Goal: Information Seeking & Learning: Learn about a topic

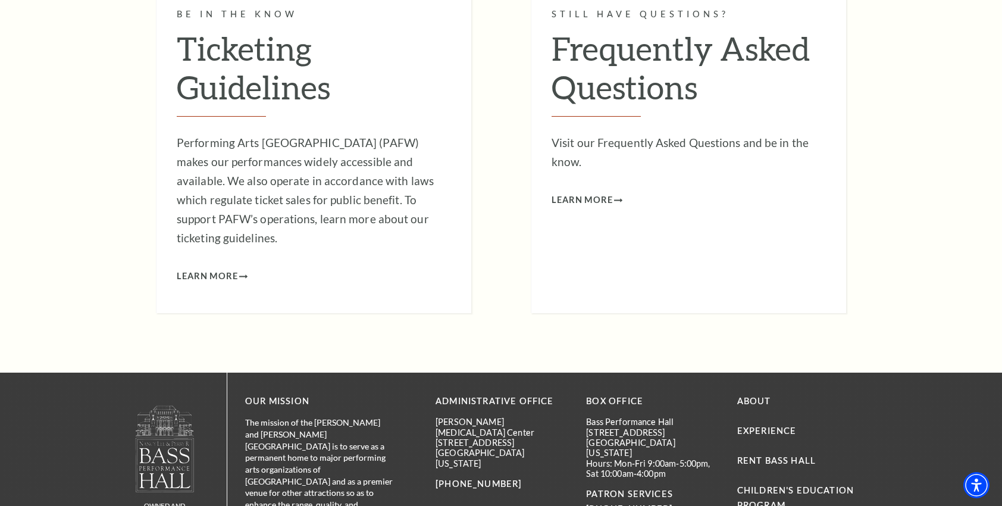
scroll to position [1477, 0]
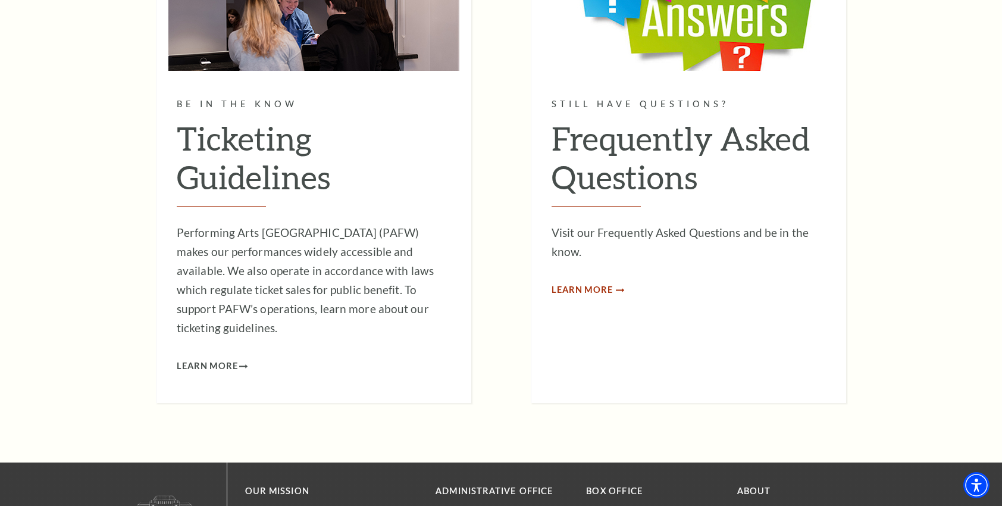
click at [585, 283] on span "Learn More" at bounding box center [582, 290] width 61 height 15
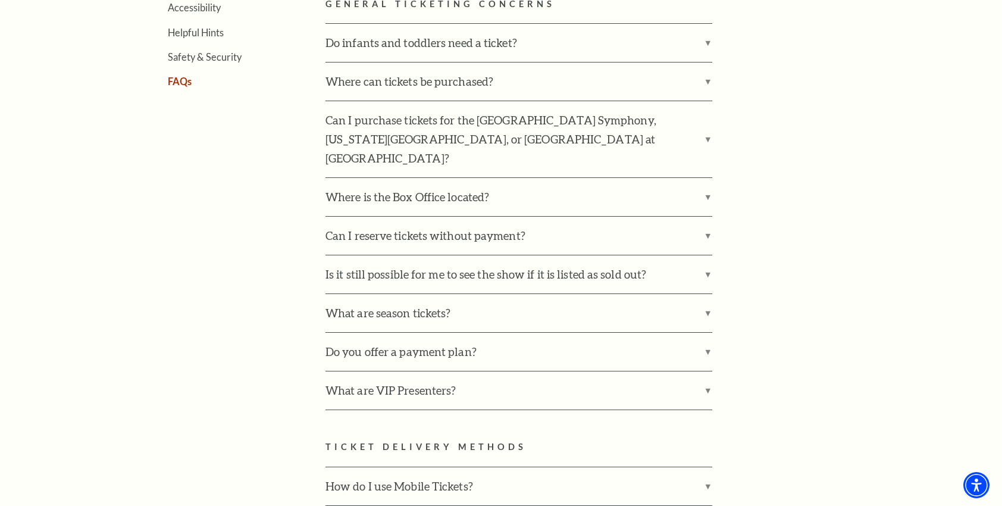
scroll to position [535, 0]
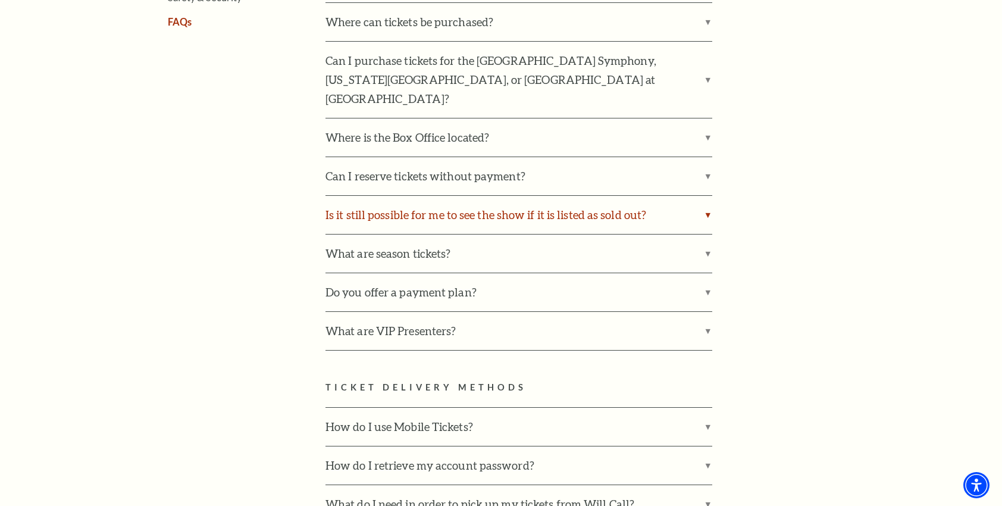
click at [705, 196] on label "Is it still possible for me to see the show if it is listed as sold out?" at bounding box center [518, 215] width 387 height 38
click at [0, 0] on input "Is it still possible for me to see the show if it is listed as sold out?" at bounding box center [0, 0] width 0 height 0
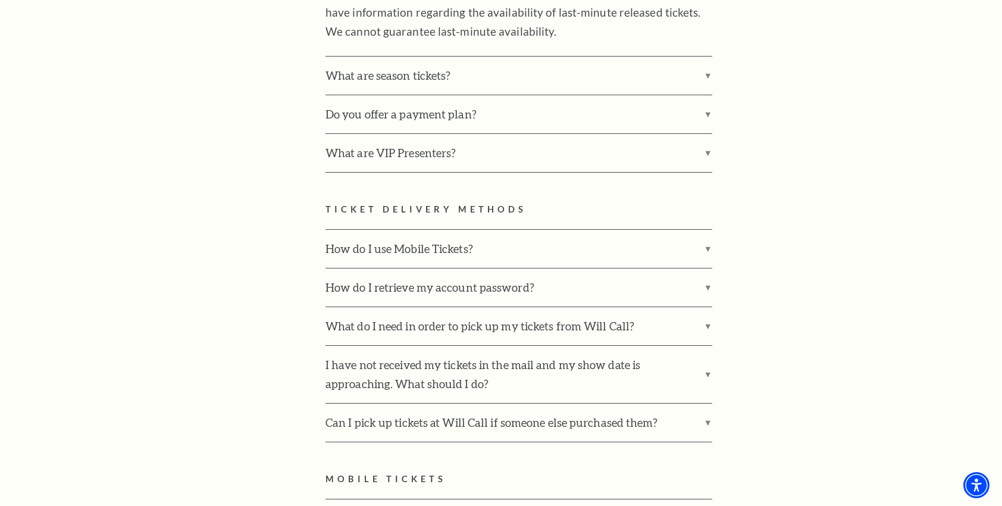
scroll to position [773, 0]
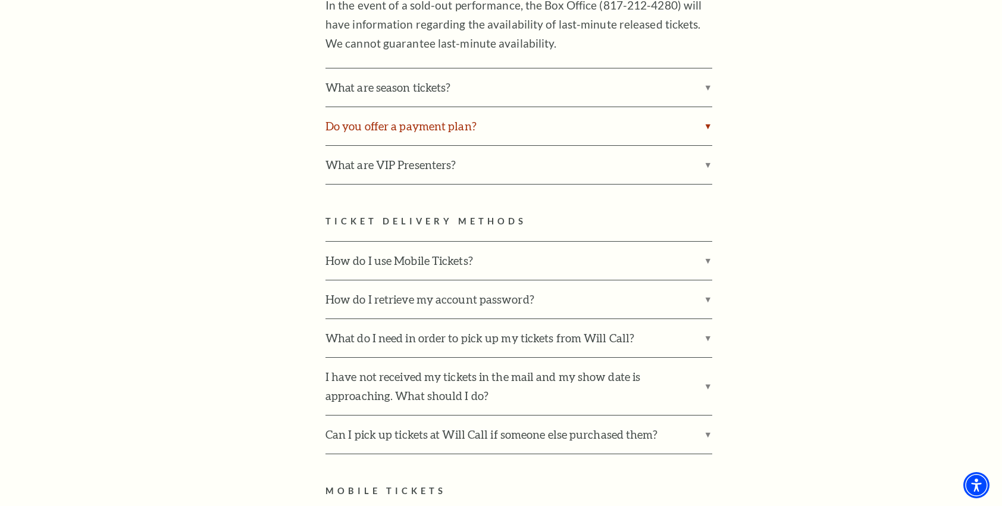
click at [709, 108] on label "Do you offer a payment plan?" at bounding box center [518, 126] width 387 height 38
click at [0, 0] on input "Do you offer a payment plan?" at bounding box center [0, 0] width 0 height 0
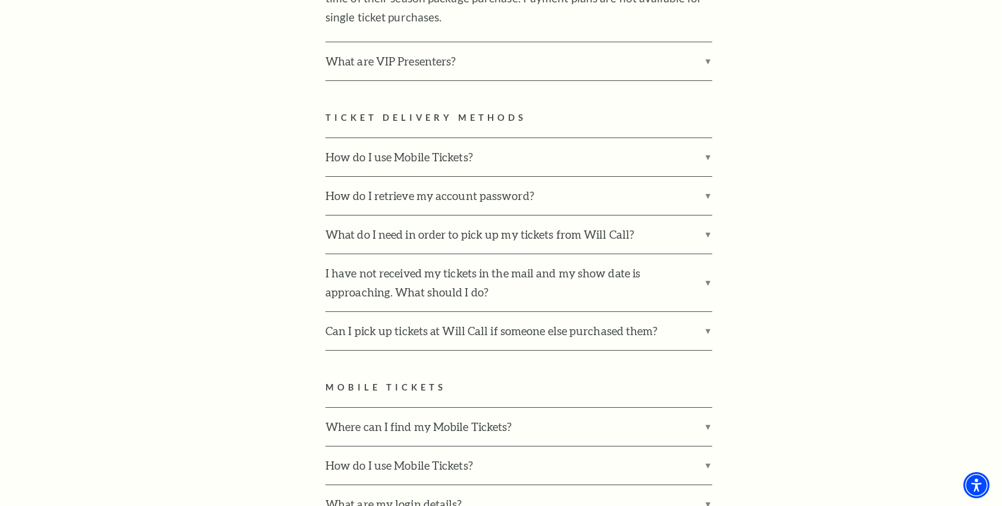
scroll to position [952, 0]
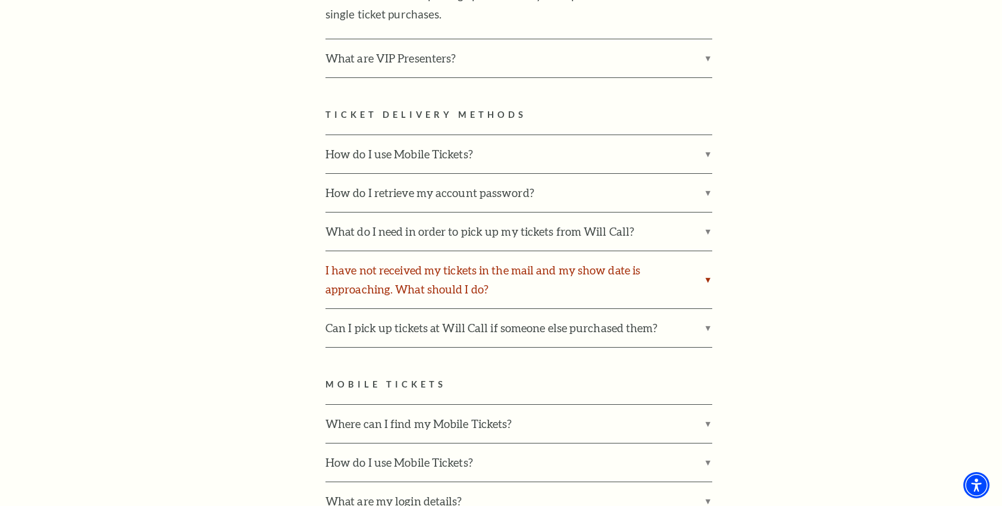
click at [708, 261] on label "I have not received my tickets in the mail and my show date is approaching. Wha…" at bounding box center [518, 279] width 387 height 57
click at [0, 0] on input "I have not received my tickets in the mail and my show date is approaching. Wha…" at bounding box center [0, 0] width 0 height 0
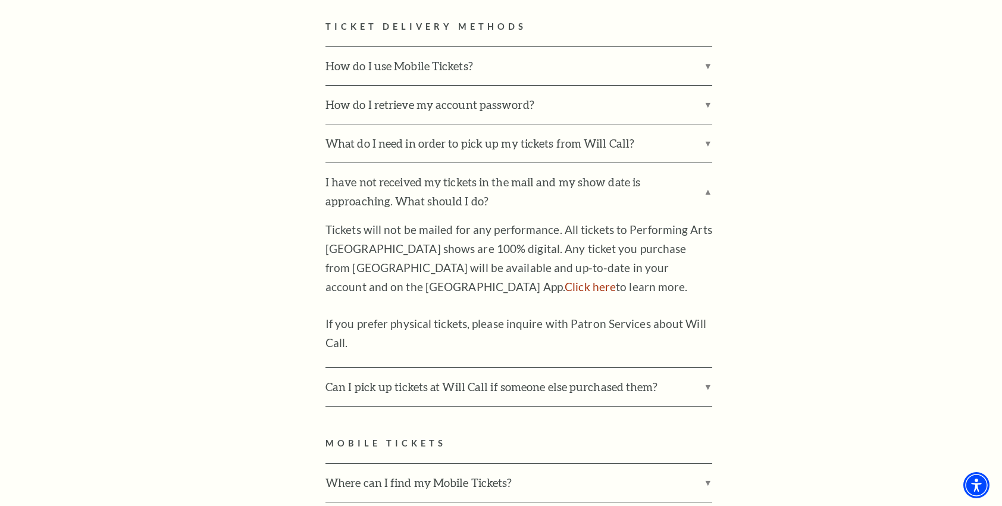
scroll to position [892, 0]
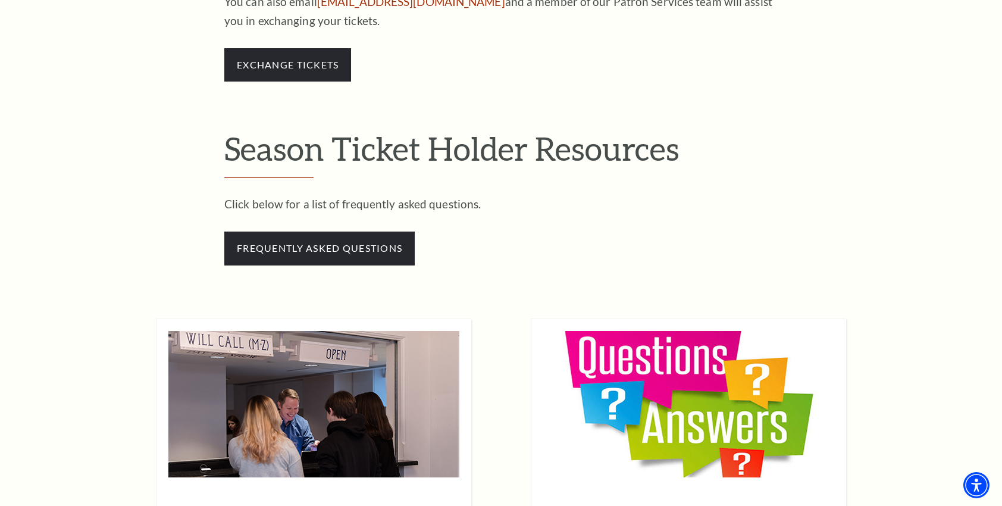
scroll to position [1120, 0]
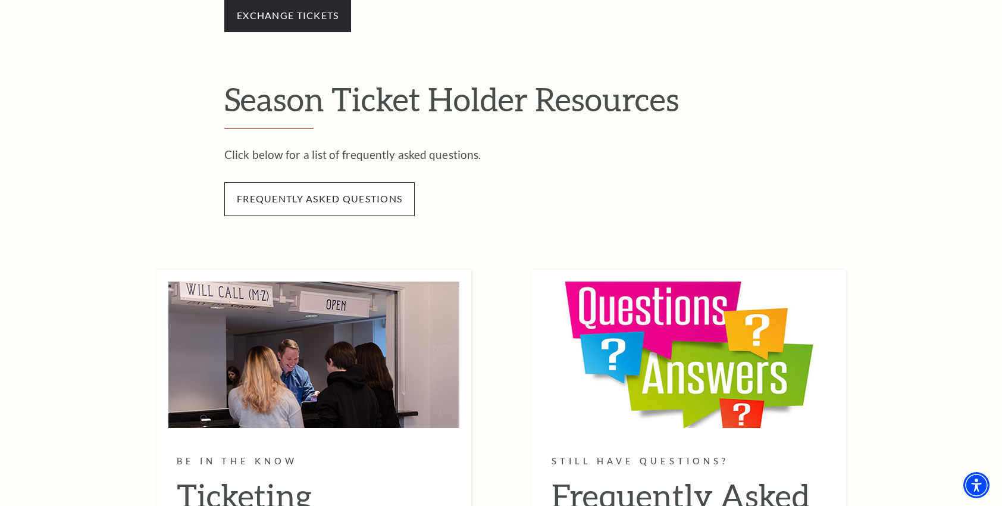
click at [362, 192] on span "frequently asked questions" at bounding box center [319, 198] width 190 height 33
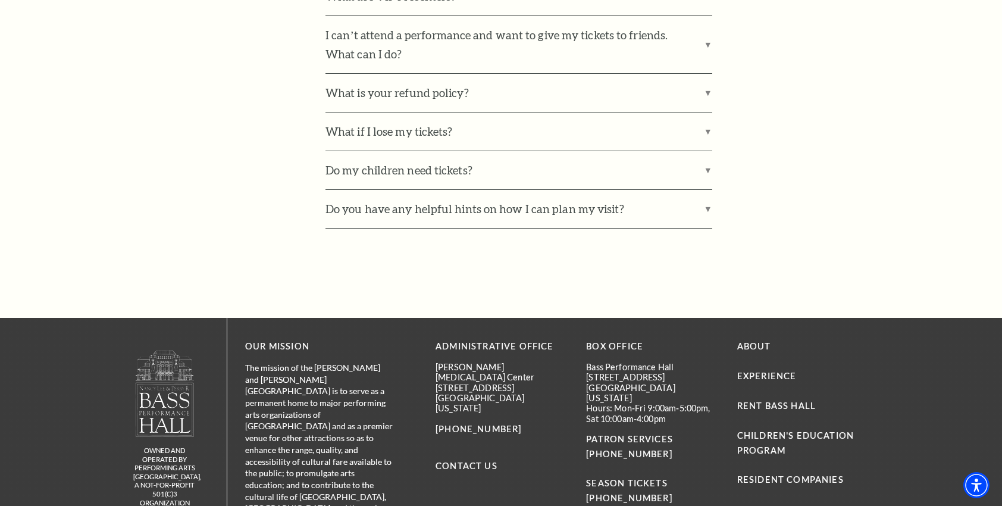
scroll to position [952, 0]
